Goal: Transaction & Acquisition: Book appointment/travel/reservation

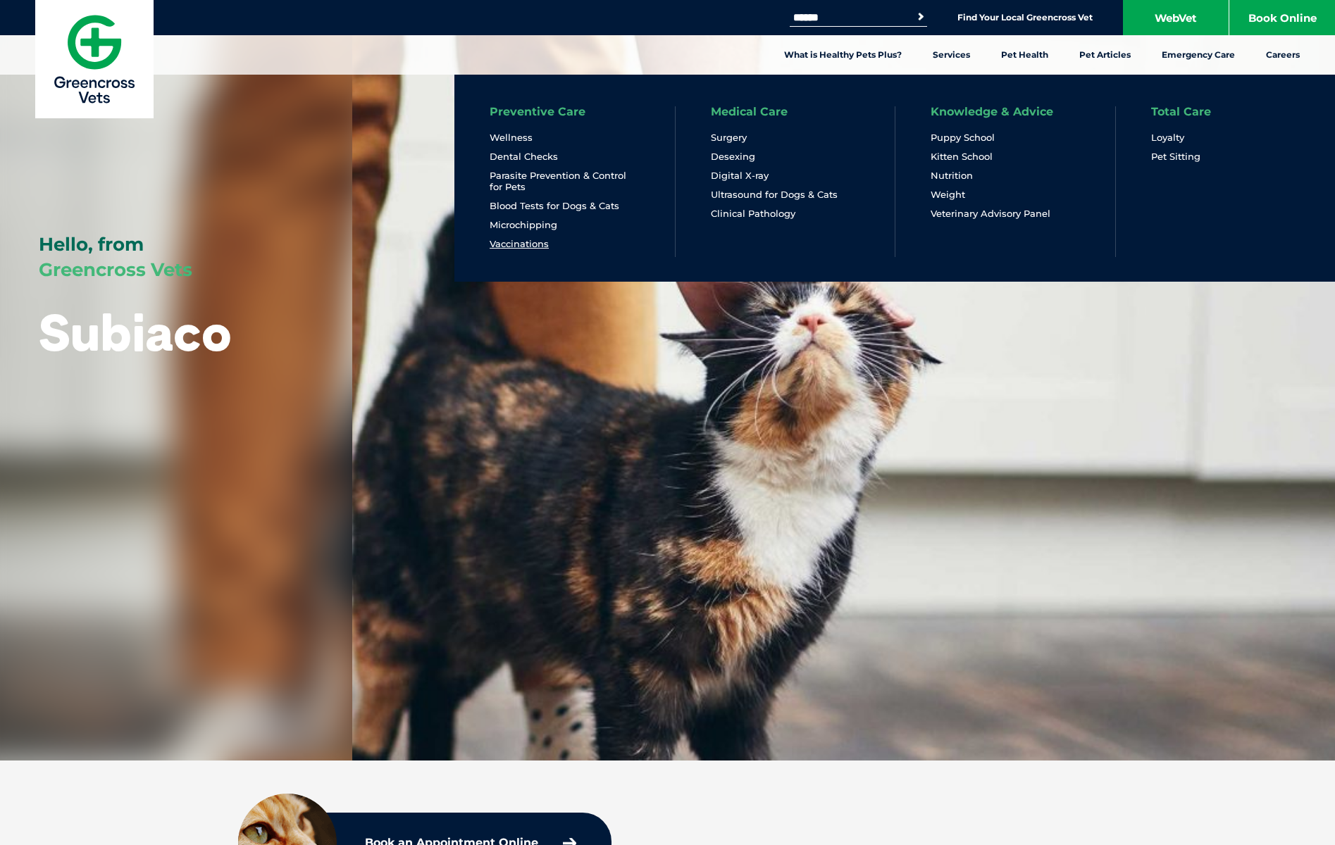
click at [527, 248] on link "Vaccinations" at bounding box center [518, 244] width 59 height 12
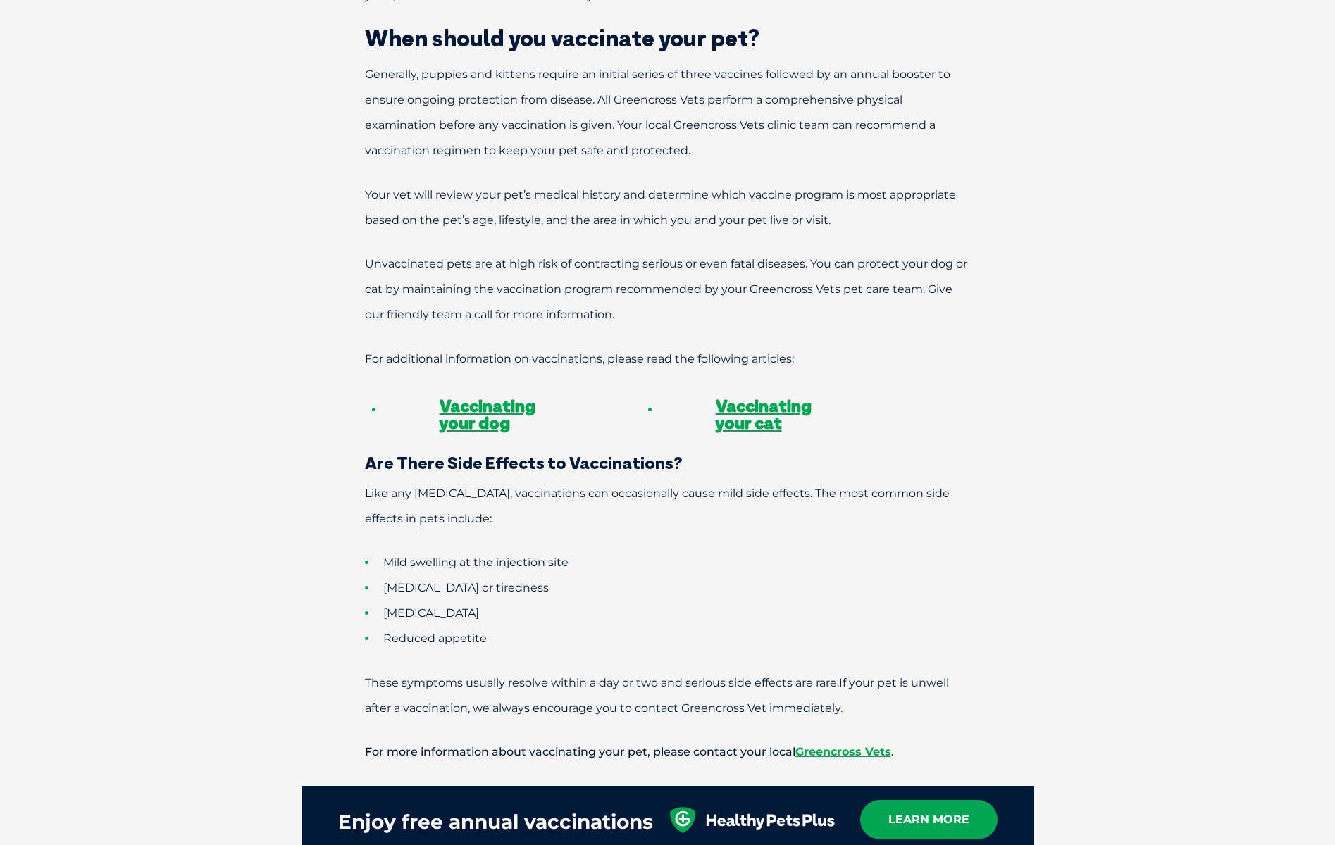
scroll to position [1268, 0]
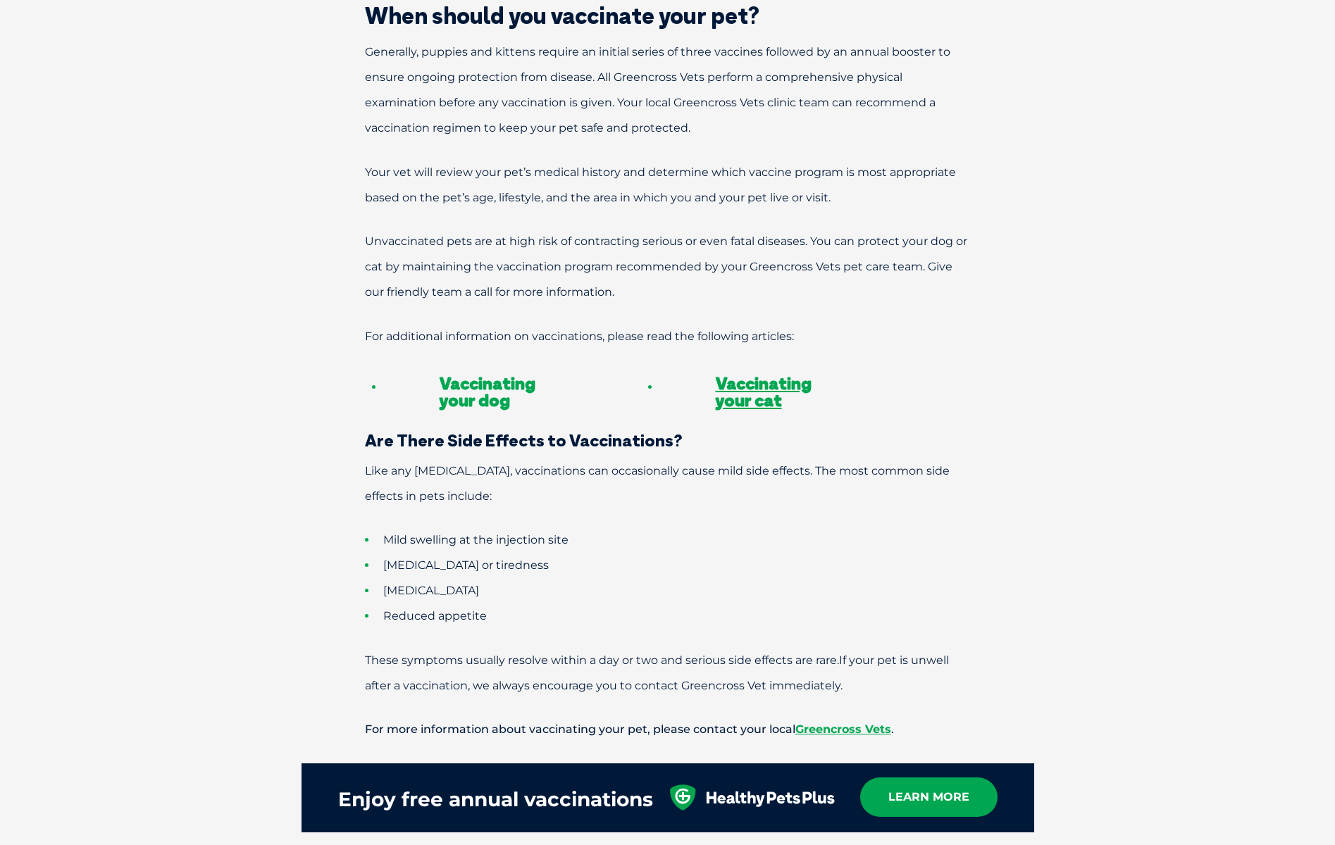
click at [453, 373] on link "Vaccinating your dog" at bounding box center [487, 392] width 96 height 38
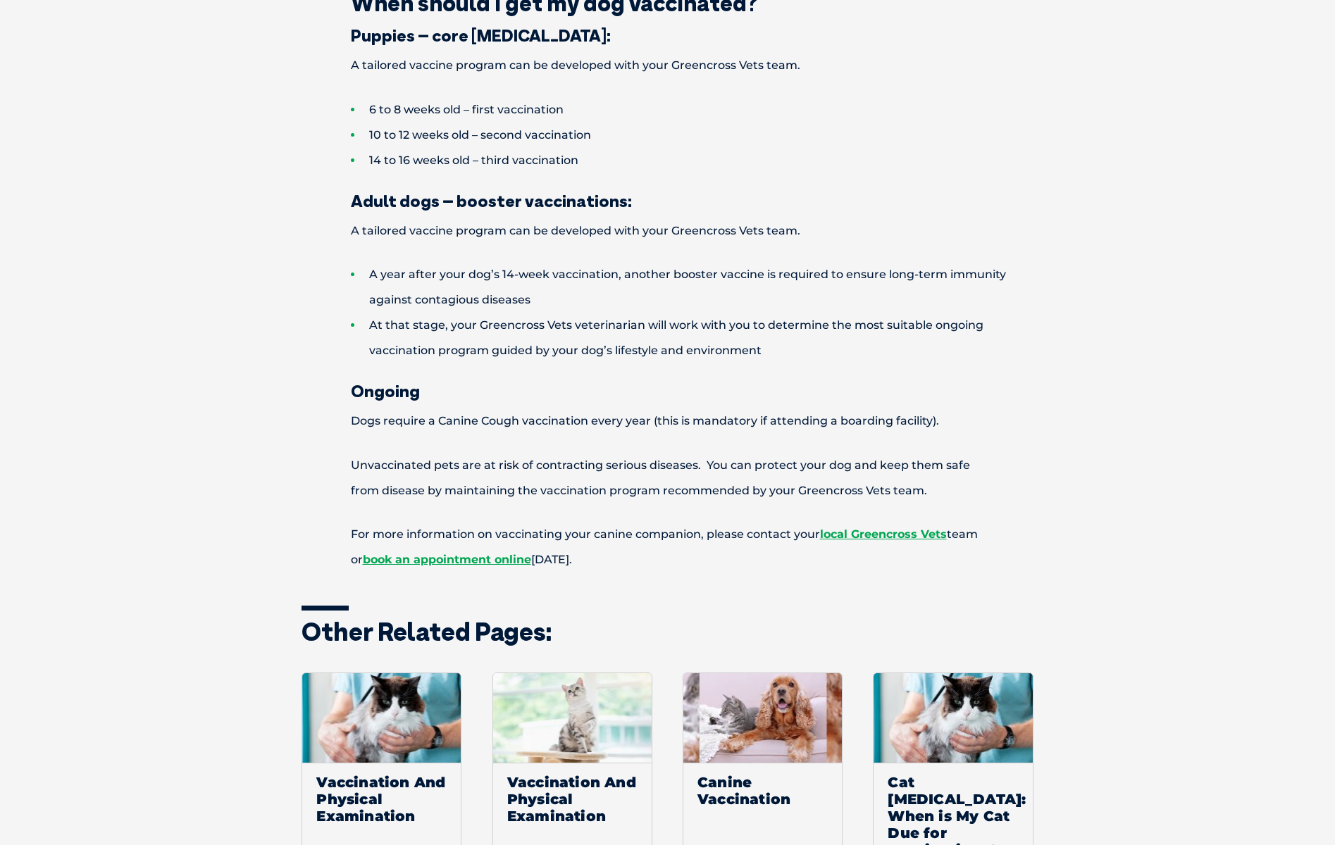
scroll to position [2324, 0]
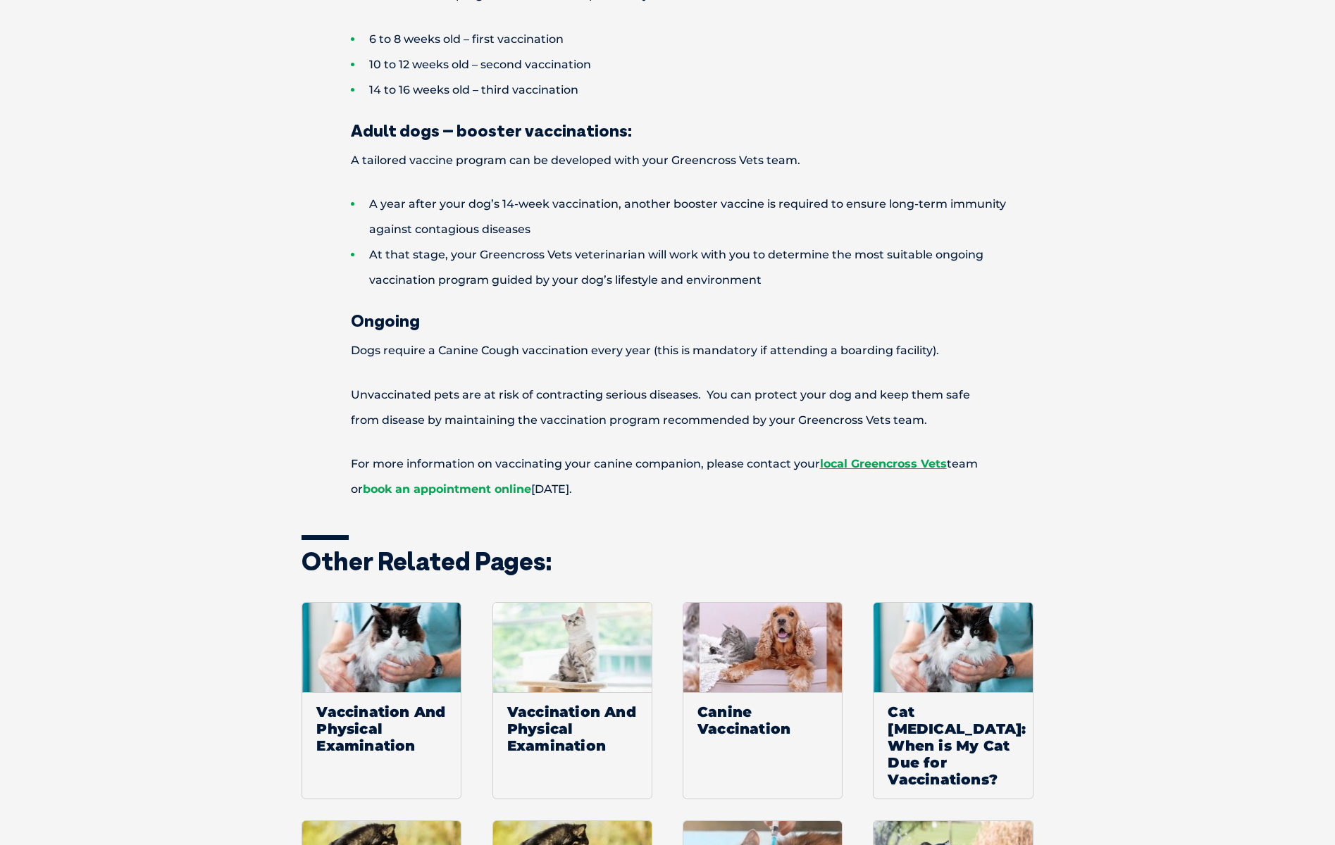
click at [459, 482] on link "book an appointment online" at bounding box center [447, 488] width 168 height 13
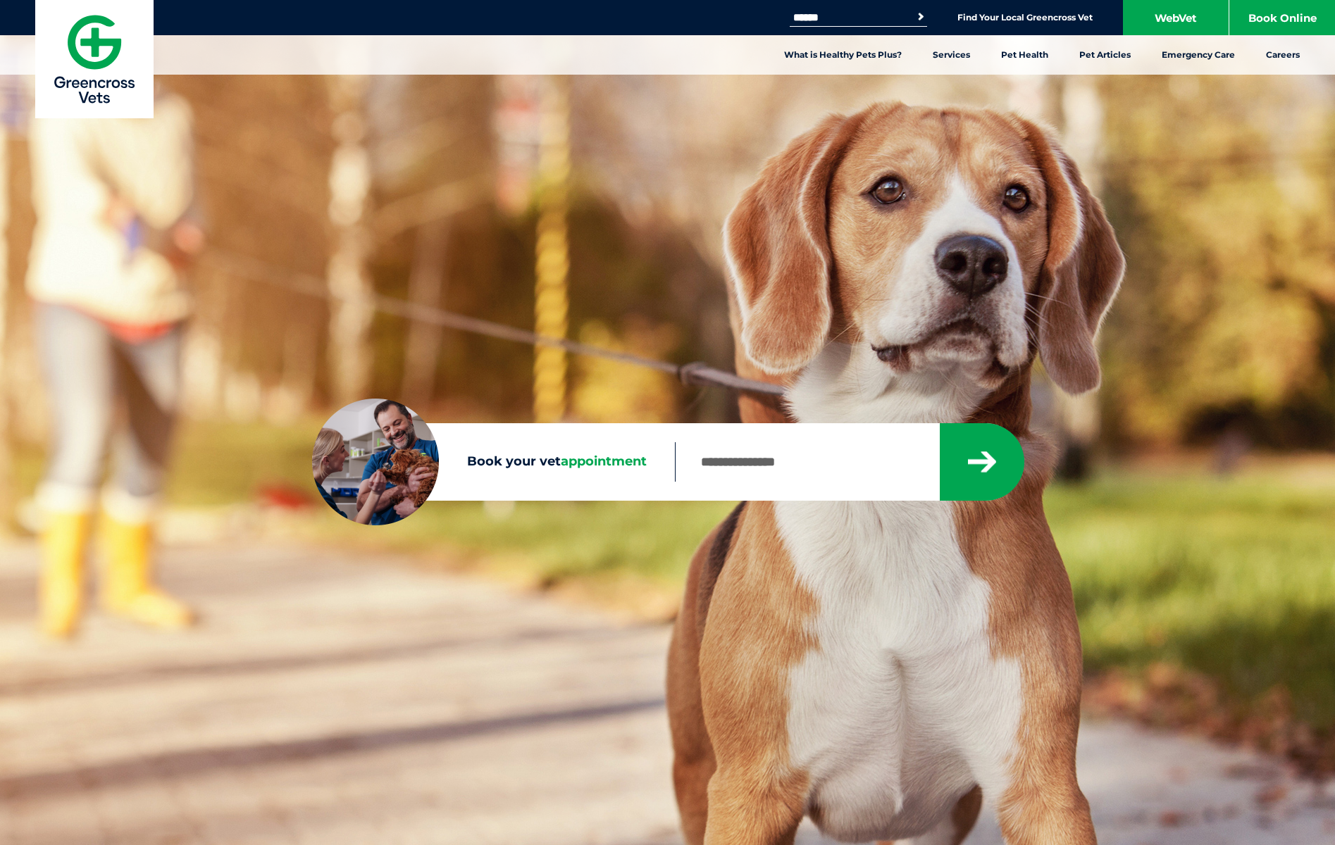
click at [798, 465] on input "Book your vet appointment" at bounding box center [807, 461] width 264 height 39
type input "****"
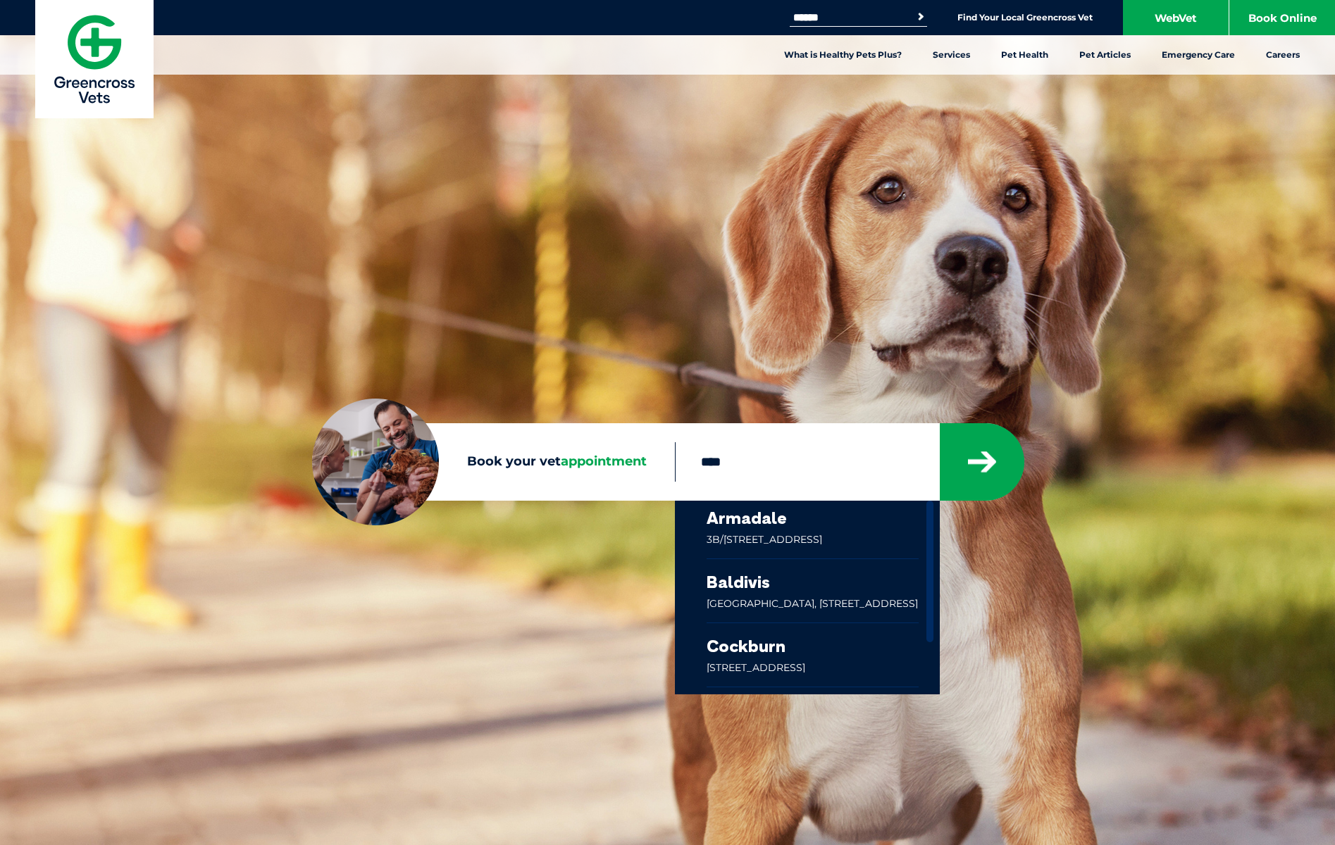
click at [744, 520] on link at bounding box center [812, 530] width 213 height 58
